Goal: Transaction & Acquisition: Book appointment/travel/reservation

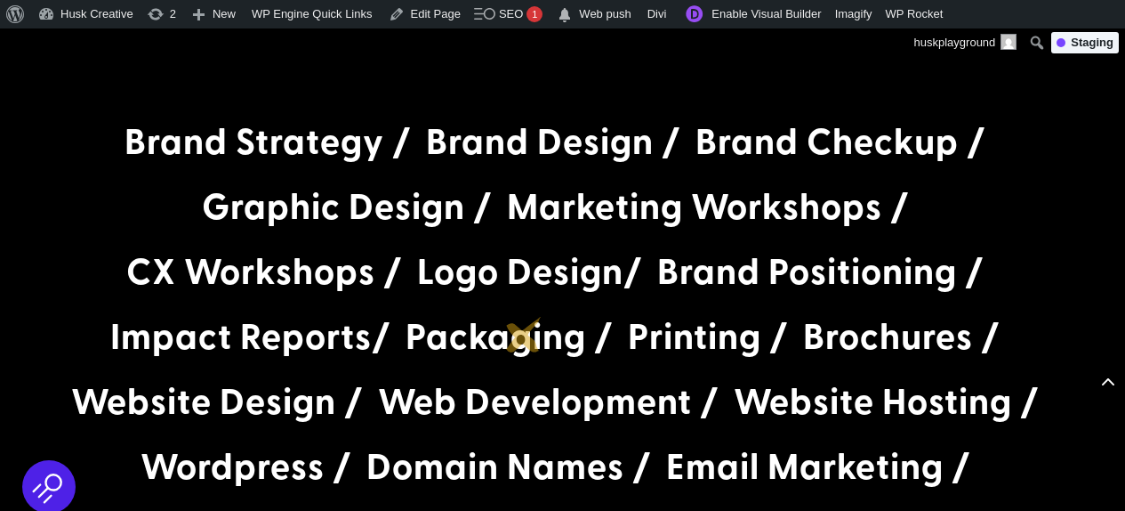
scroll to position [3272, 0]
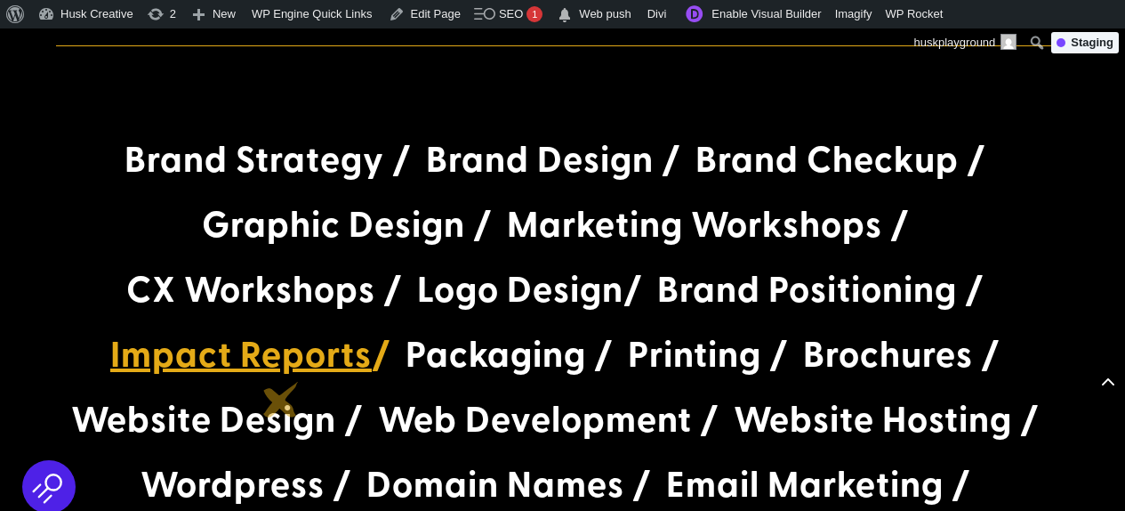
click at [280, 378] on link "Impact Reports" at bounding box center [241, 352] width 262 height 51
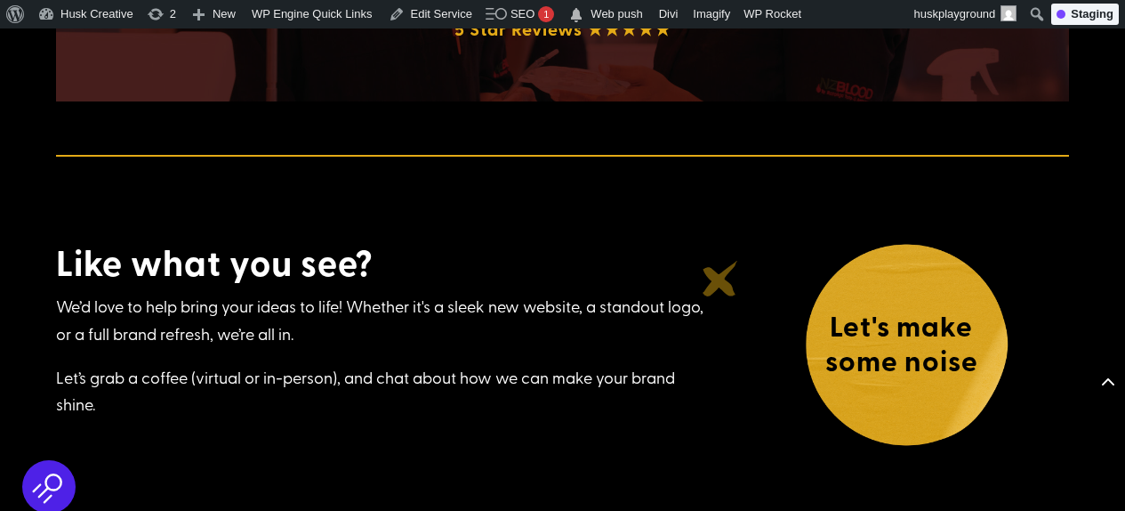
scroll to position [6323, 0]
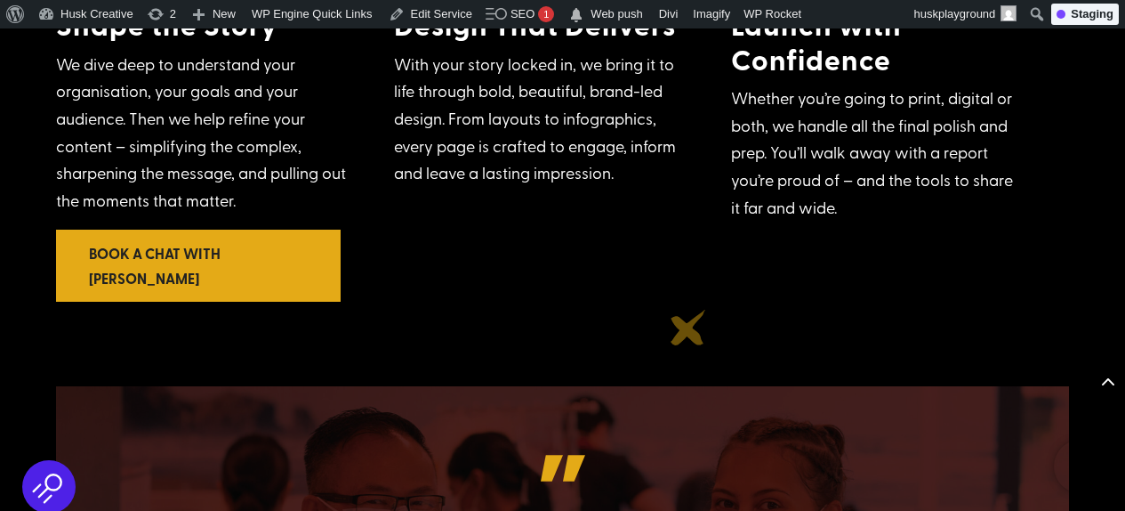
scroll to position [5618, 0]
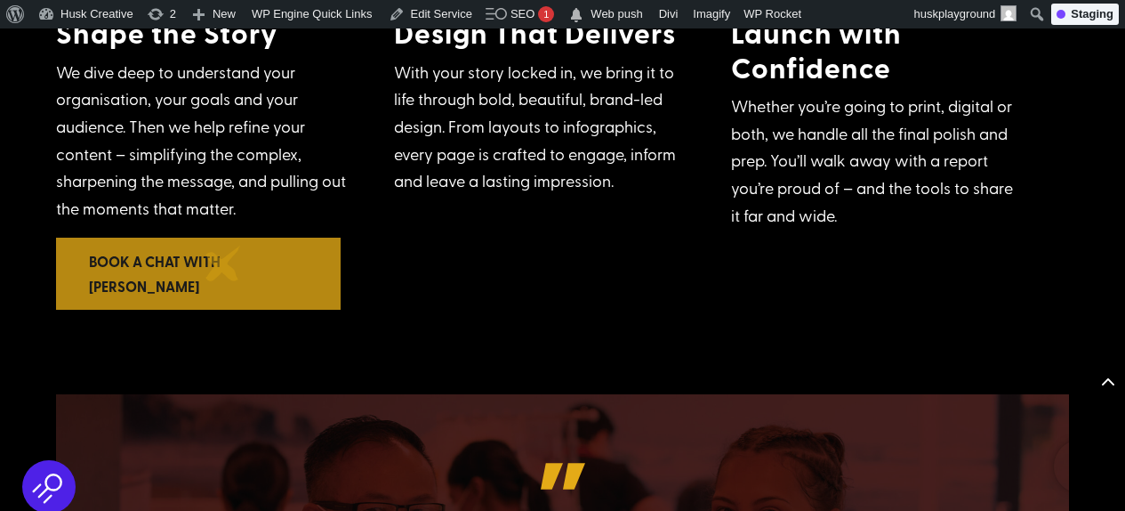
click at [223, 263] on link "Book a chat with Lou" at bounding box center [198, 273] width 285 height 71
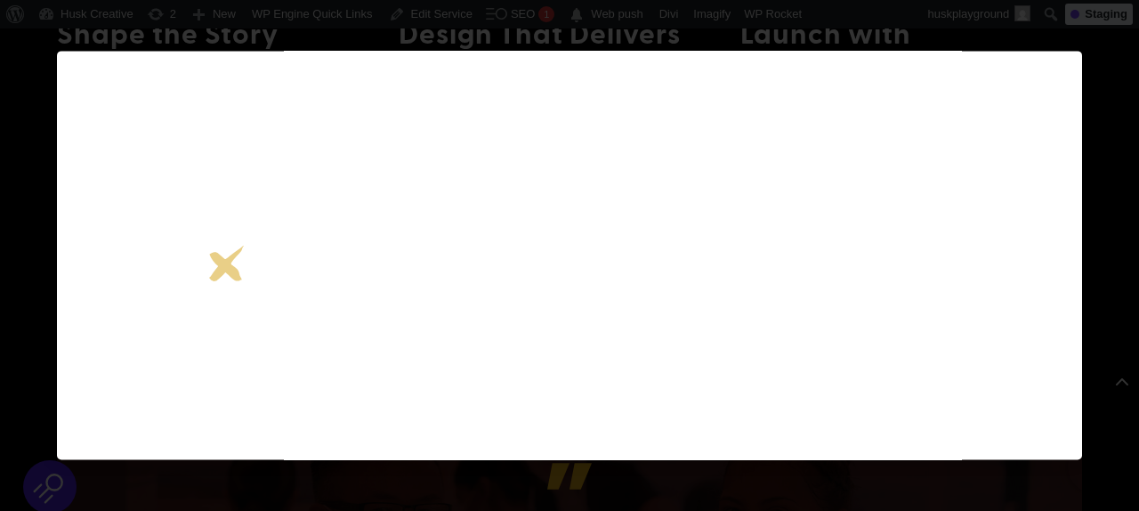
scroll to position [332, 0]
click at [1103, 166] on div at bounding box center [569, 255] width 1139 height 511
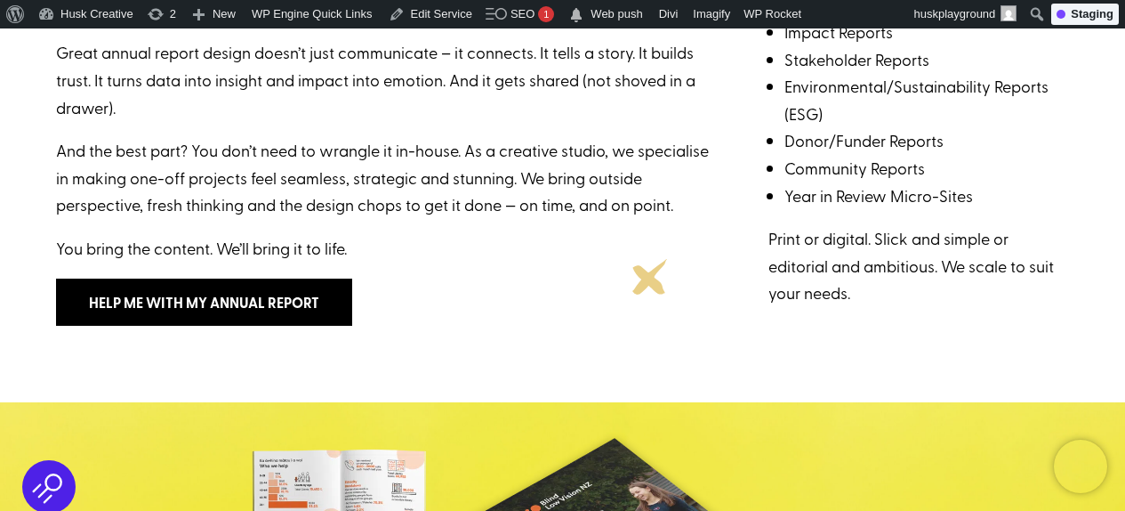
scroll to position [636, 0]
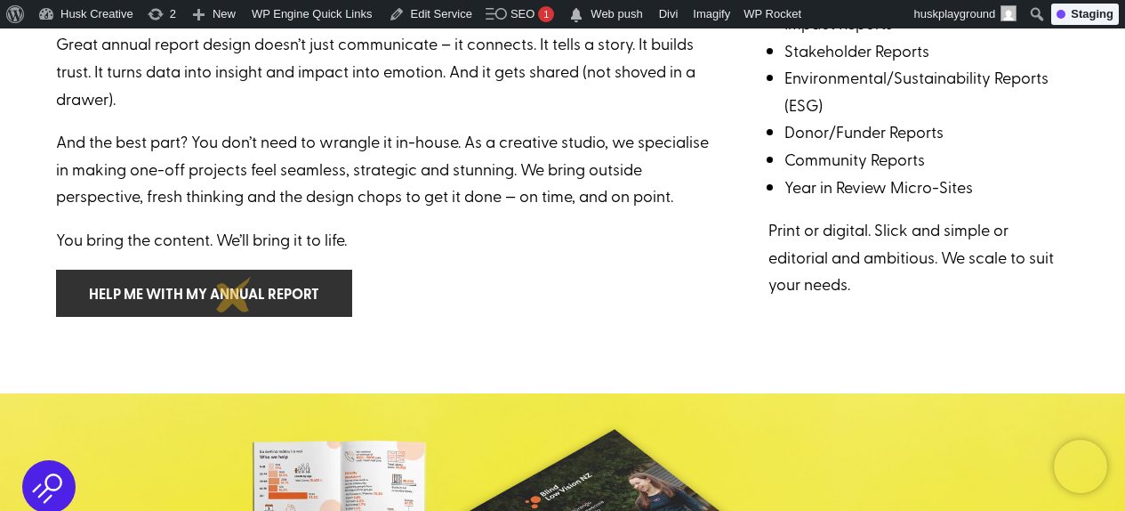
click at [234, 294] on link "Help me with my annual report" at bounding box center [204, 293] width 296 height 47
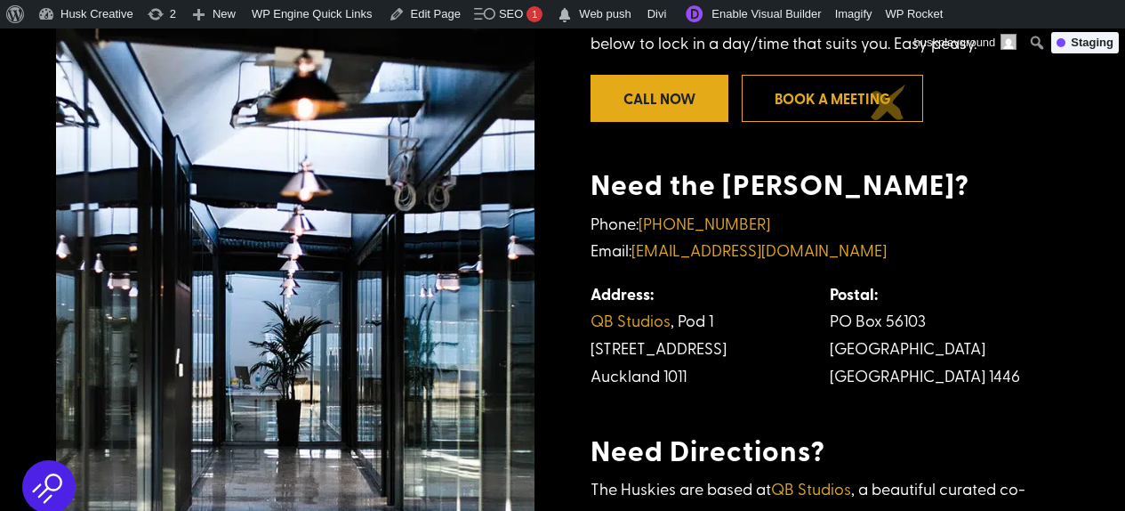
click at [889, 102] on link "Book a meeting" at bounding box center [832, 98] width 181 height 47
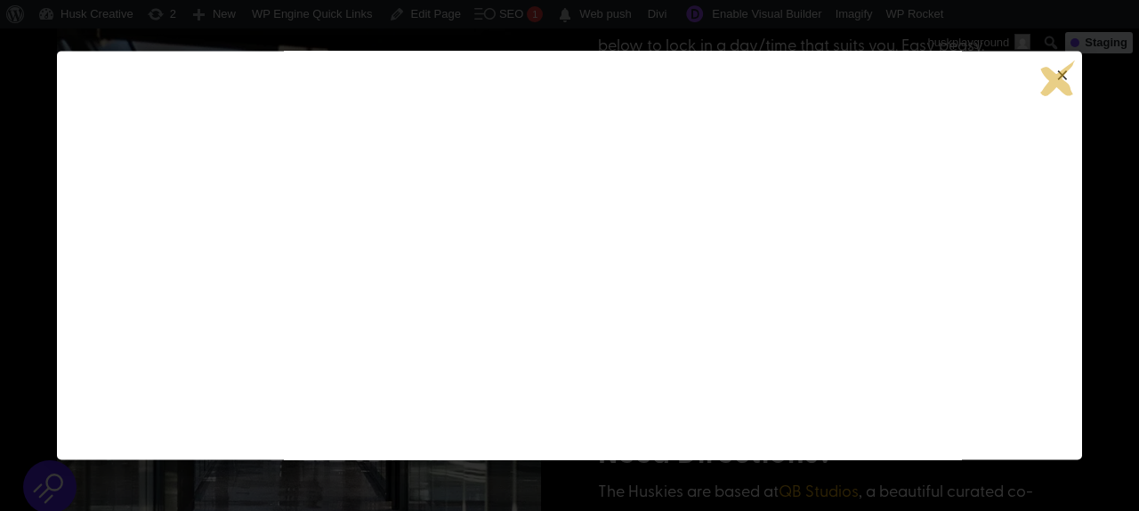
click at [1055, 77] on span "×" at bounding box center [1062, 75] width 21 height 30
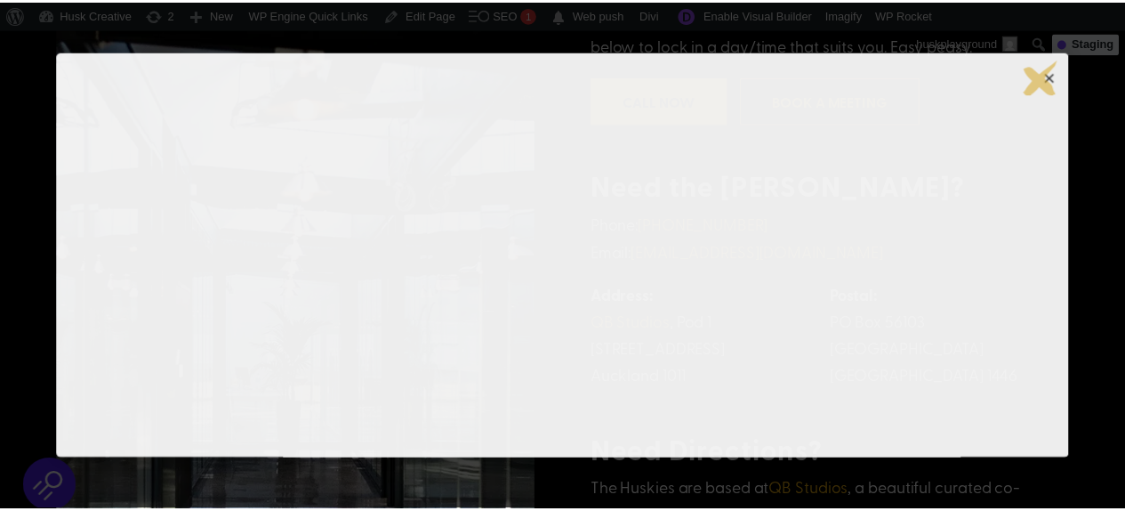
scroll to position [537, 0]
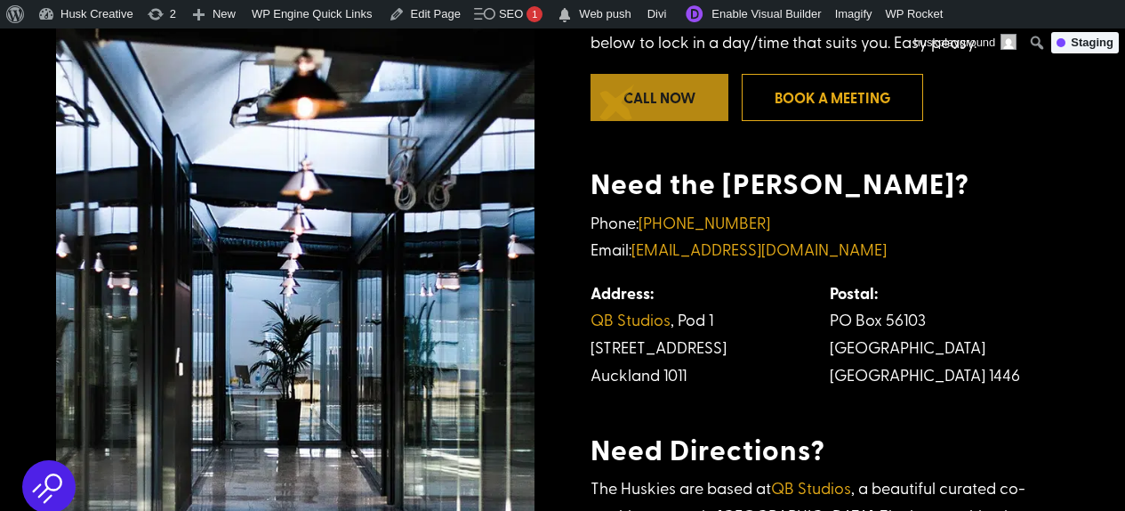
click at [621, 100] on link "Call Now" at bounding box center [660, 97] width 138 height 47
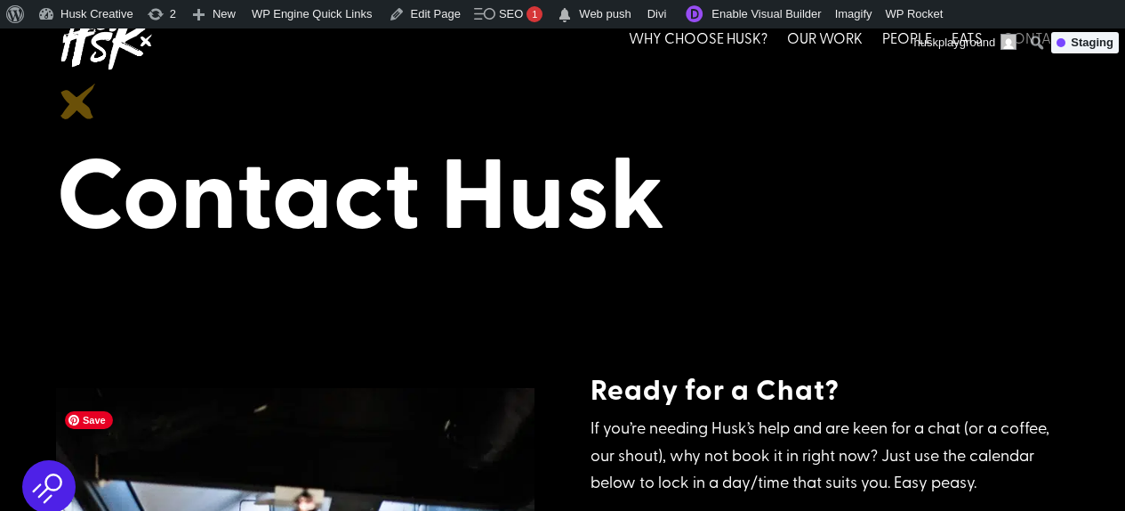
scroll to position [0, 0]
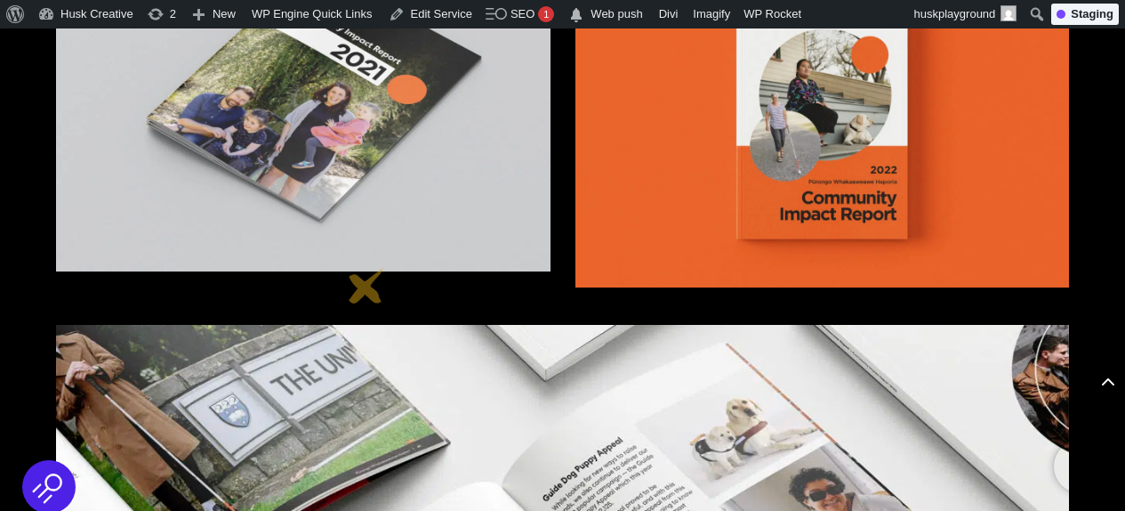
scroll to position [4363, 0]
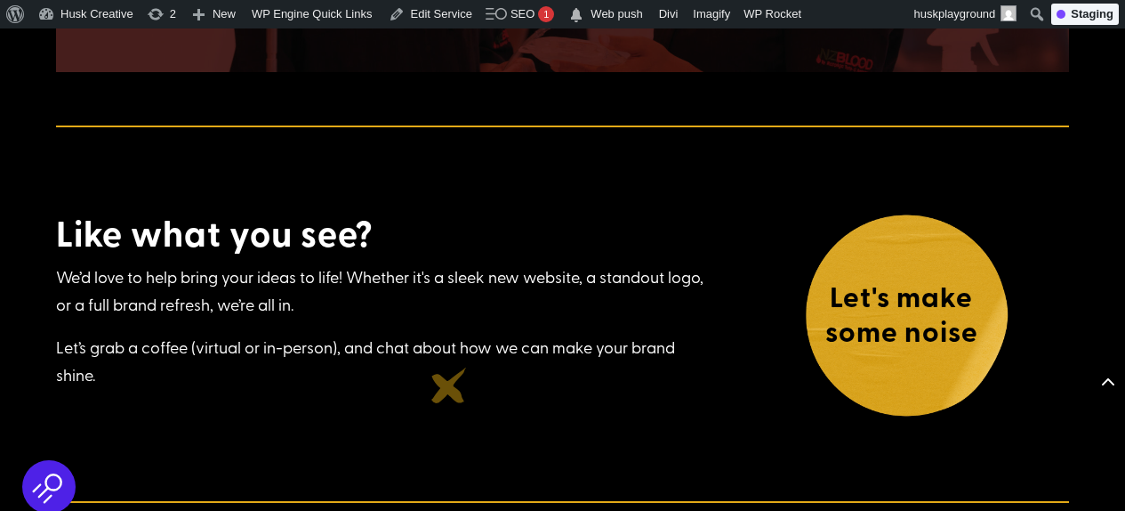
scroll to position [5621, 0]
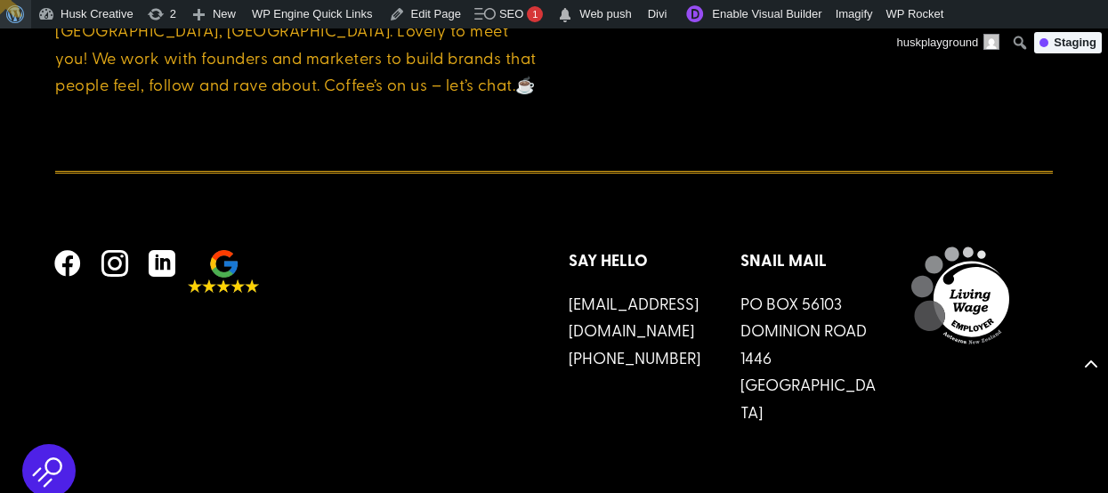
scroll to position [5662, 0]
